Goal: Check status: Check status

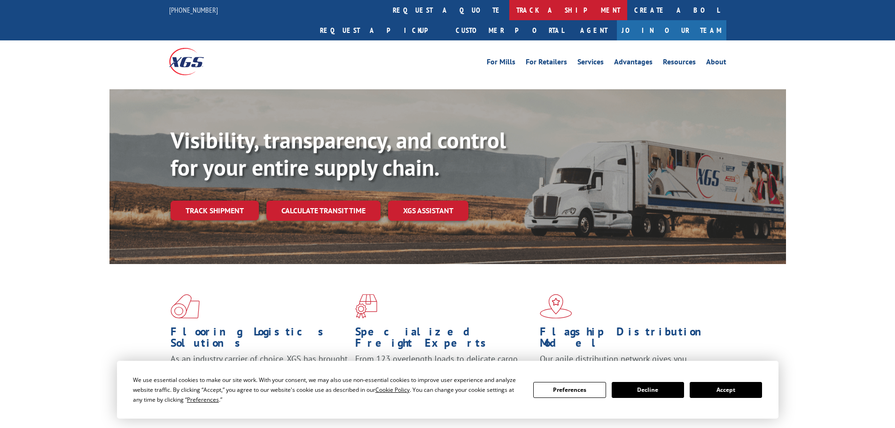
click at [509, 11] on link "track a shipment" at bounding box center [568, 10] width 118 height 20
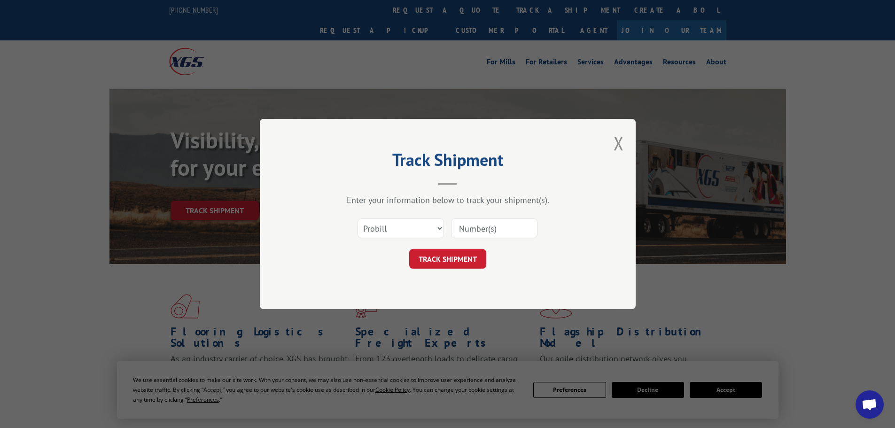
click at [475, 228] on input at bounding box center [494, 228] width 86 height 20
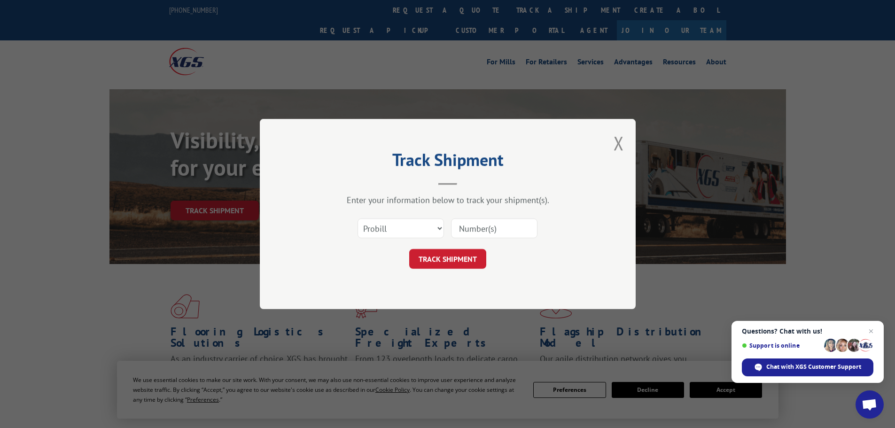
paste input "17516418"
type input "17516418"
click at [452, 265] on button "TRACK SHIPMENT" at bounding box center [447, 259] width 77 height 20
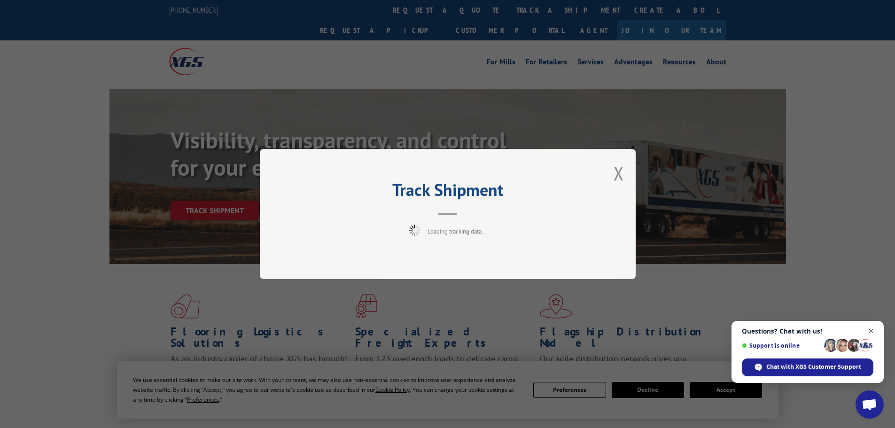
click at [866, 329] on span "Open chat" at bounding box center [871, 332] width 12 height 12
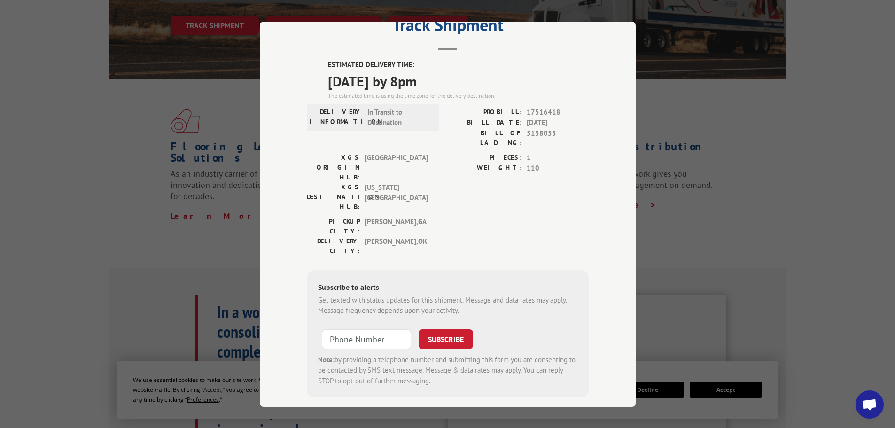
scroll to position [188, 0]
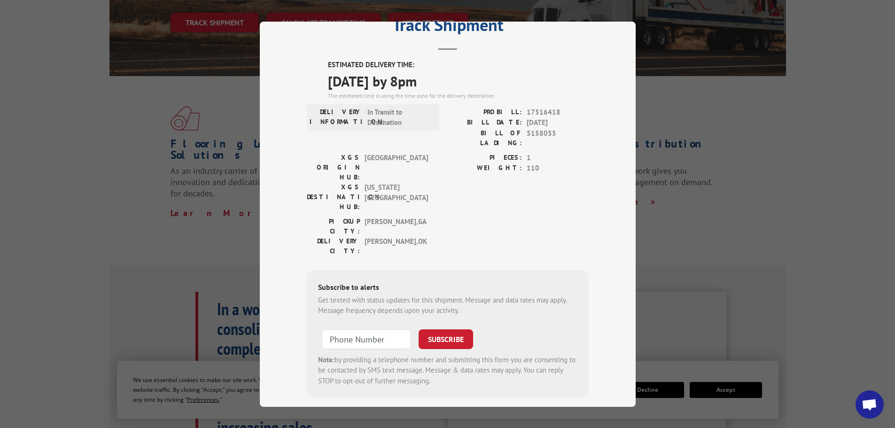
click at [758, 295] on div "Track Shipment ESTIMATED DELIVERY TIME: [DATE] by 8pm The estimated time is usi…" at bounding box center [447, 214] width 895 height 428
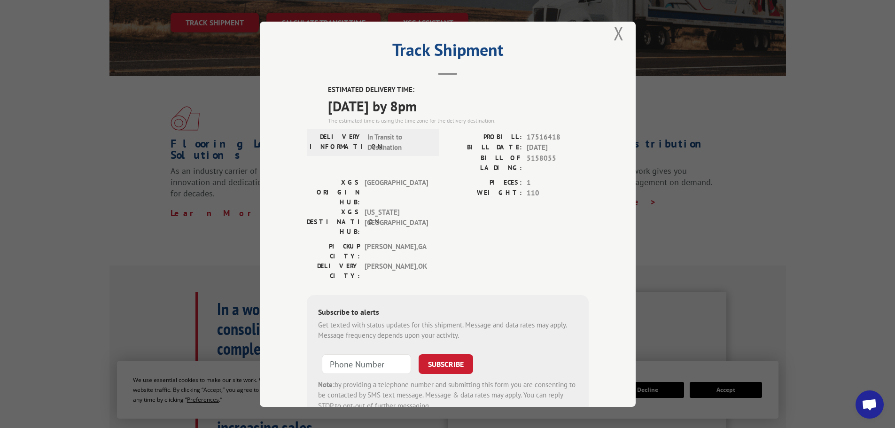
scroll to position [0, 0]
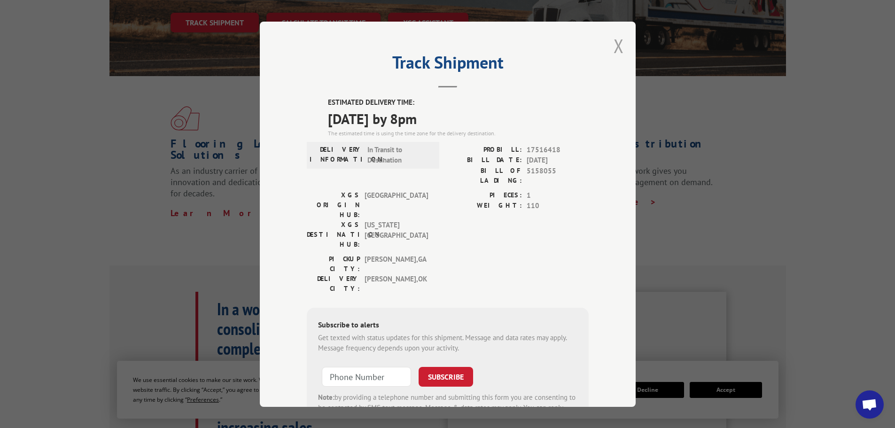
click at [615, 47] on button "Close modal" at bounding box center [619, 45] width 10 height 25
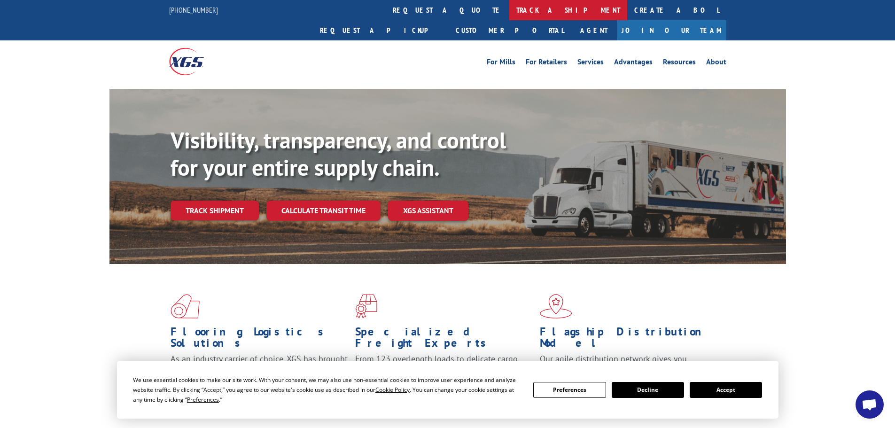
click at [509, 16] on link "track a shipment" at bounding box center [568, 10] width 118 height 20
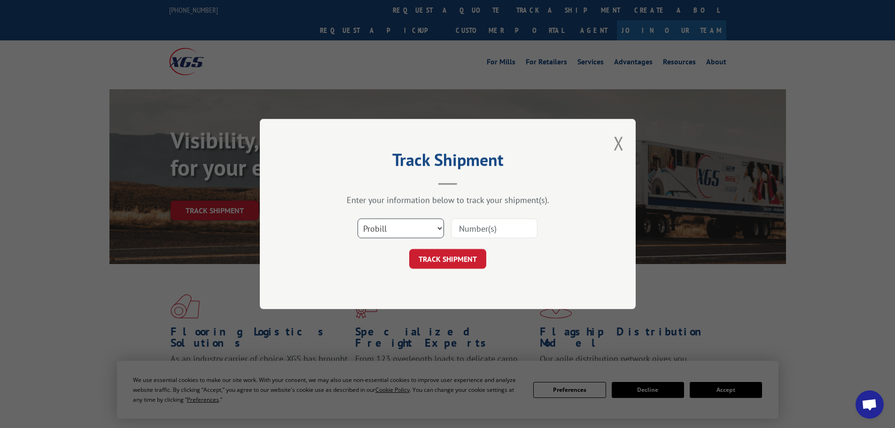
click at [409, 225] on select "Select category... Probill BOL PO" at bounding box center [401, 228] width 86 height 20
select select "po"
click at [358, 218] on select "Select category... Probill BOL PO" at bounding box center [401, 228] width 86 height 20
click at [466, 233] on input at bounding box center [494, 228] width 86 height 20
type input "09527893"
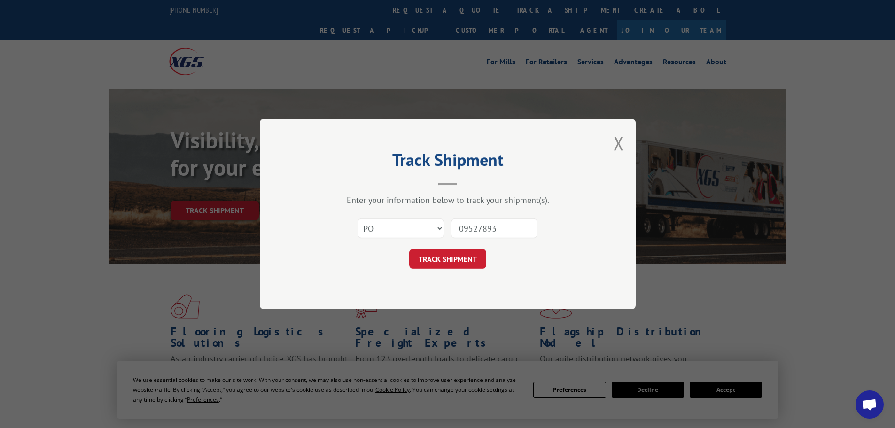
click button "TRACK SHIPMENT" at bounding box center [447, 259] width 77 height 20
